Goal: Find contact information: Find contact information

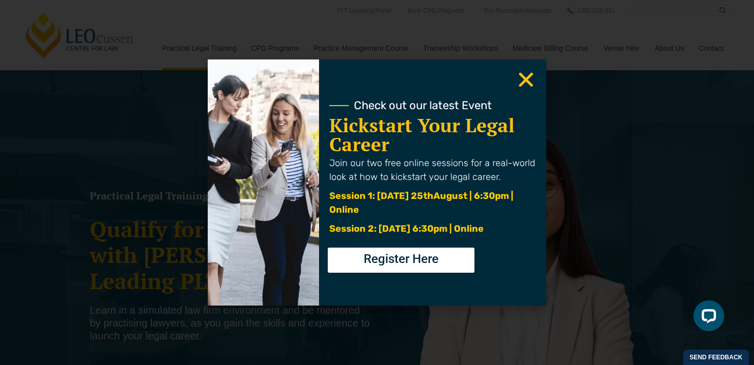
click at [522, 76] on use "Close" at bounding box center [526, 80] width 14 height 14
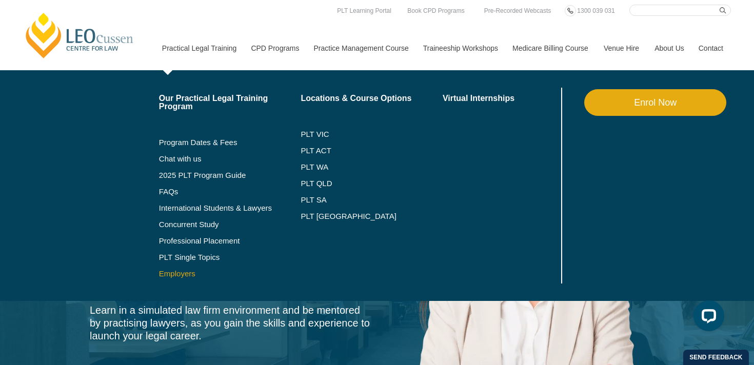
click at [169, 276] on link "Employers" at bounding box center [230, 274] width 142 height 8
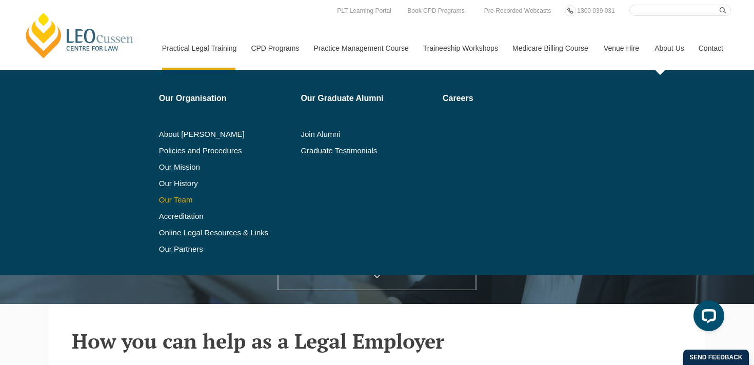
click at [169, 200] on link "Our Team" at bounding box center [226, 200] width 135 height 8
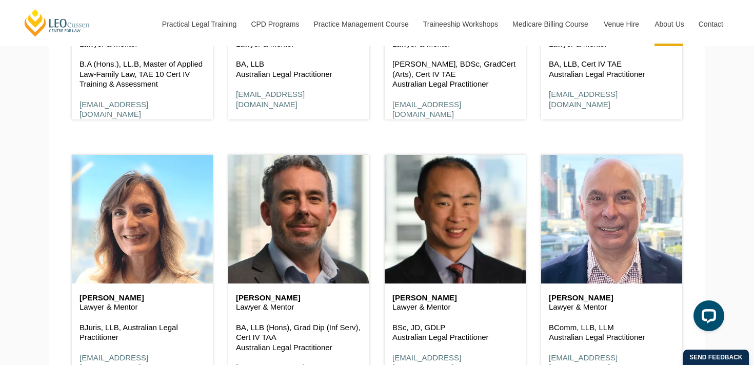
scroll to position [2078, 0]
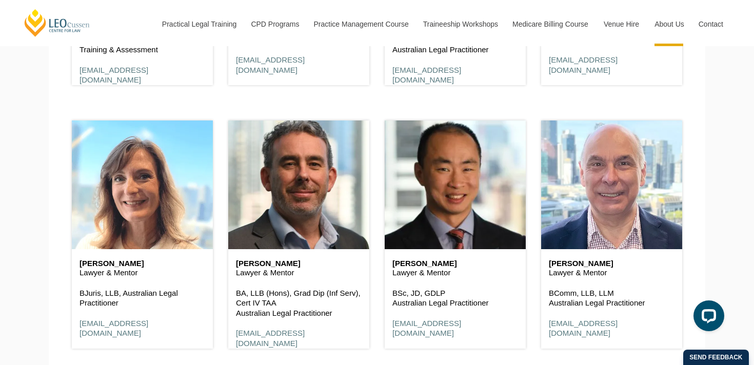
click at [429, 265] on h6 "[PERSON_NAME]" at bounding box center [455, 264] width 126 height 9
copy div "[PERSON_NAME]"
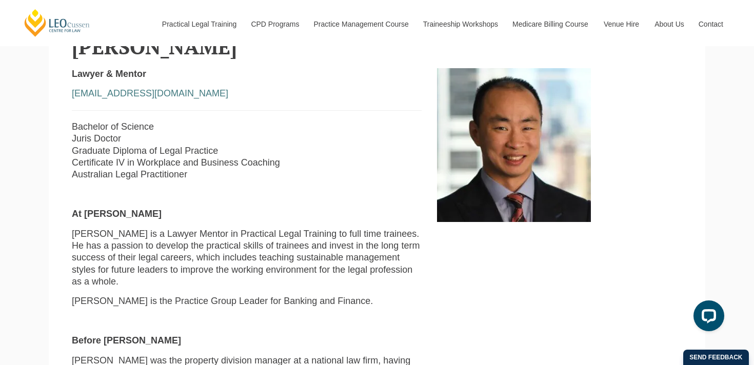
scroll to position [299, 0]
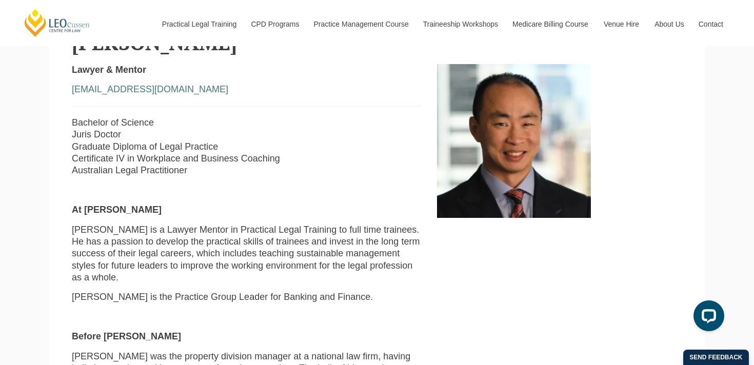
click at [183, 291] on p "[PERSON_NAME] is the Practice Group Leader for Banking and Finance." at bounding box center [247, 297] width 350 height 12
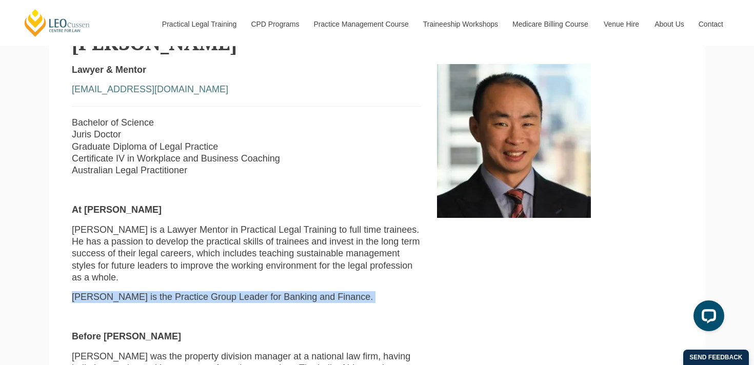
click at [183, 291] on p "[PERSON_NAME] is the Practice Group Leader for Banking and Finance." at bounding box center [247, 297] width 350 height 12
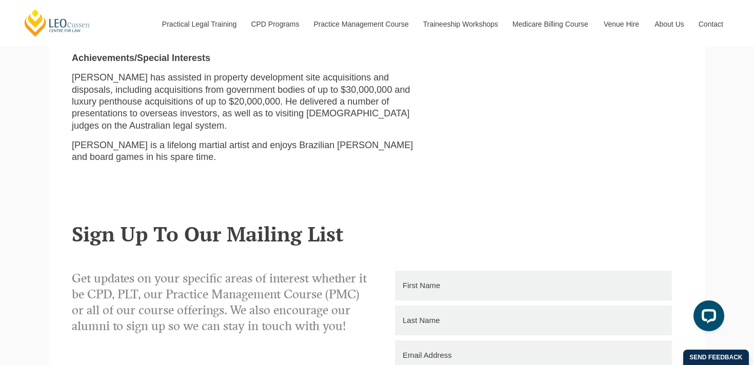
scroll to position [738, 0]
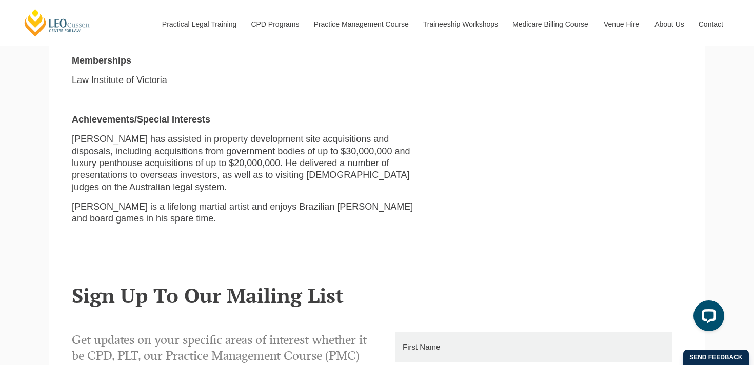
click at [272, 201] on p "[PERSON_NAME] is a lifelong martial artist and enjoys Brazilian [PERSON_NAME] a…" at bounding box center [247, 213] width 350 height 24
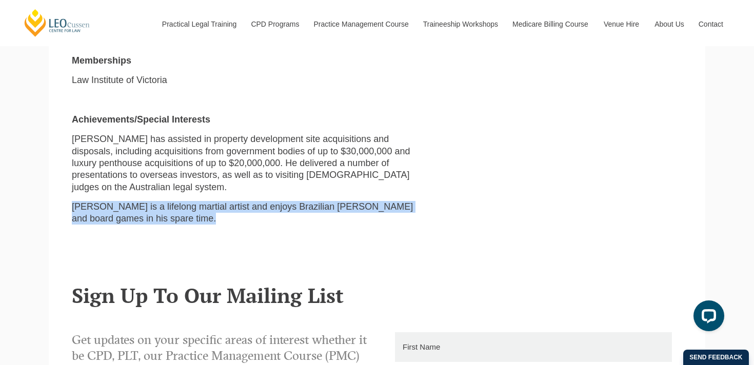
click at [272, 201] on p "[PERSON_NAME] is a lifelong martial artist and enjoys Brazilian [PERSON_NAME] a…" at bounding box center [247, 213] width 350 height 24
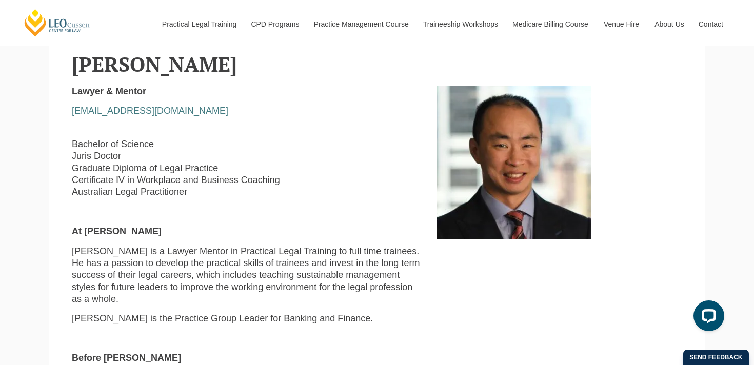
scroll to position [285, 0]
